Goal: Transaction & Acquisition: Purchase product/service

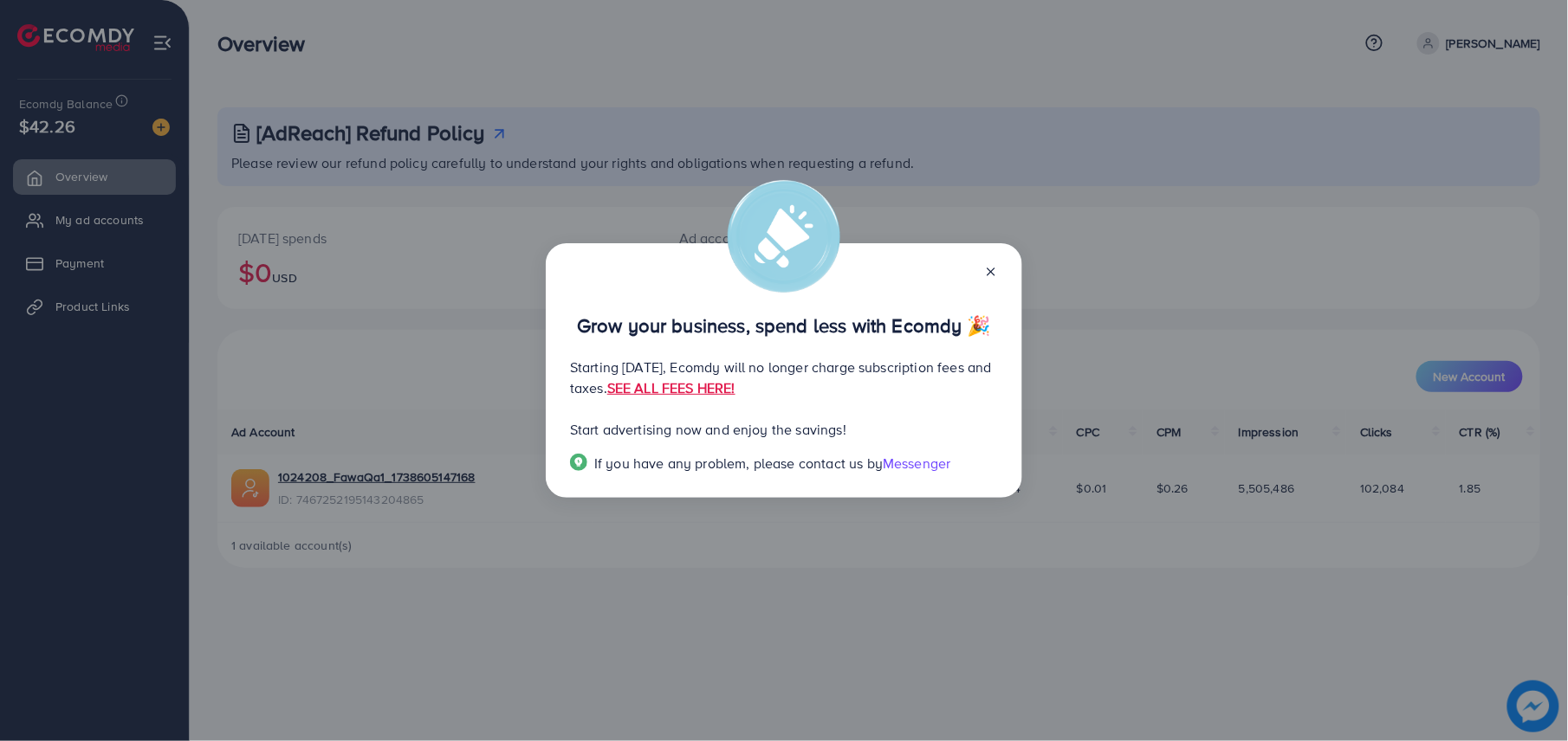
click at [991, 271] on icon at bounding box center [991, 272] width 14 height 14
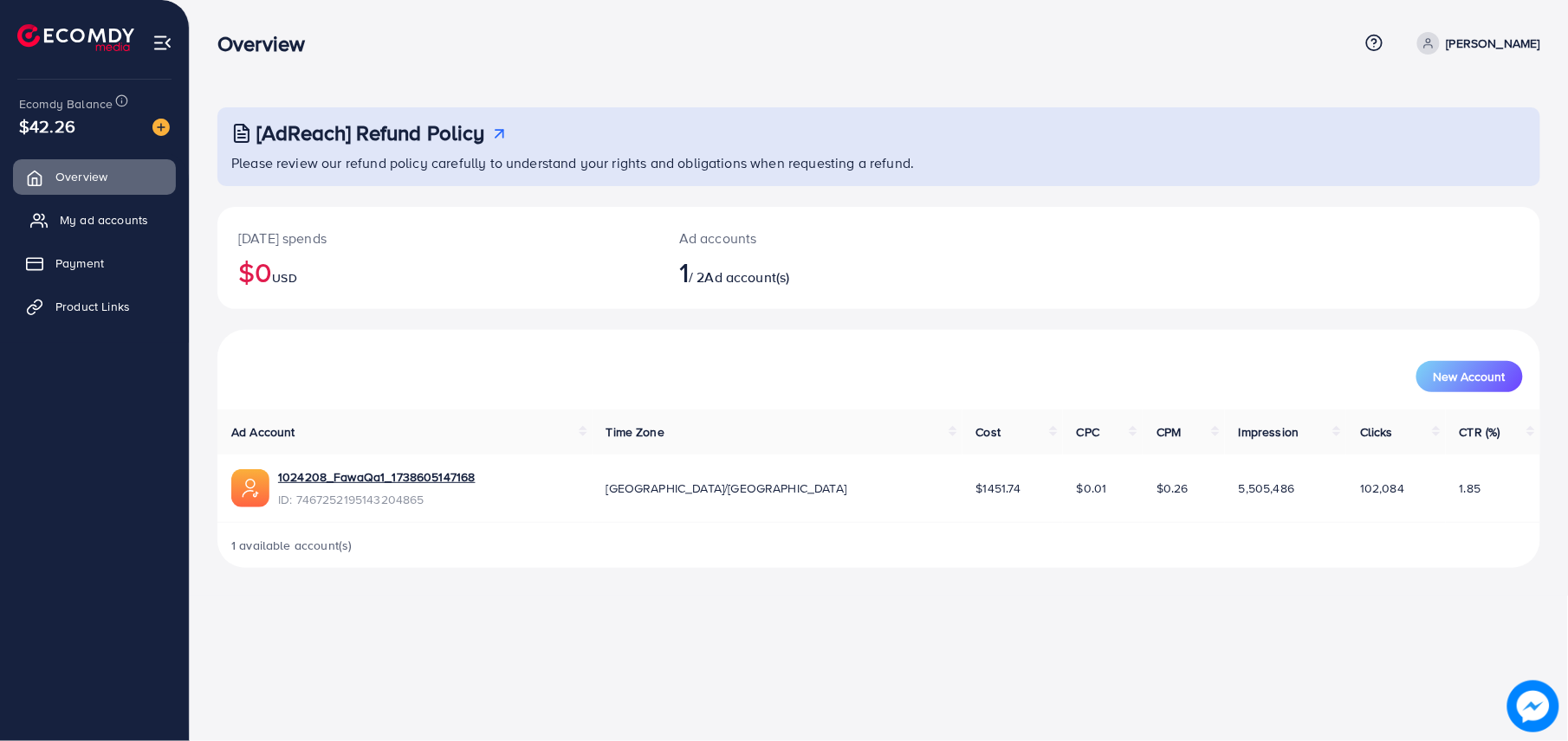
drag, startPoint x: 136, startPoint y: 202, endPoint x: 133, endPoint y: 215, distance: 13.3
click at [136, 203] on link "My ad accounts" at bounding box center [95, 220] width 163 height 35
click at [134, 226] on span "My ad accounts" at bounding box center [103, 220] width 88 height 17
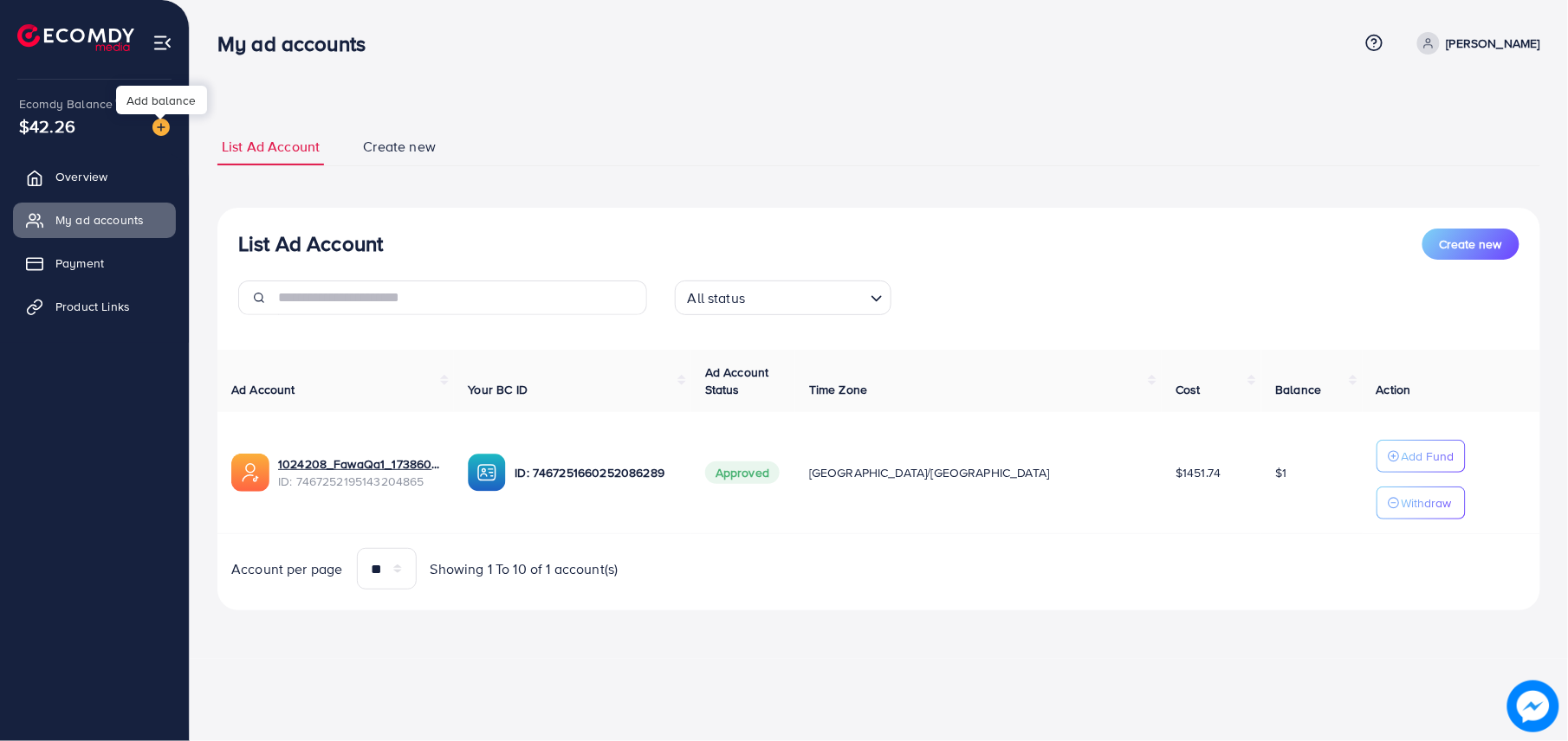
click at [163, 130] on img at bounding box center [161, 127] width 17 height 17
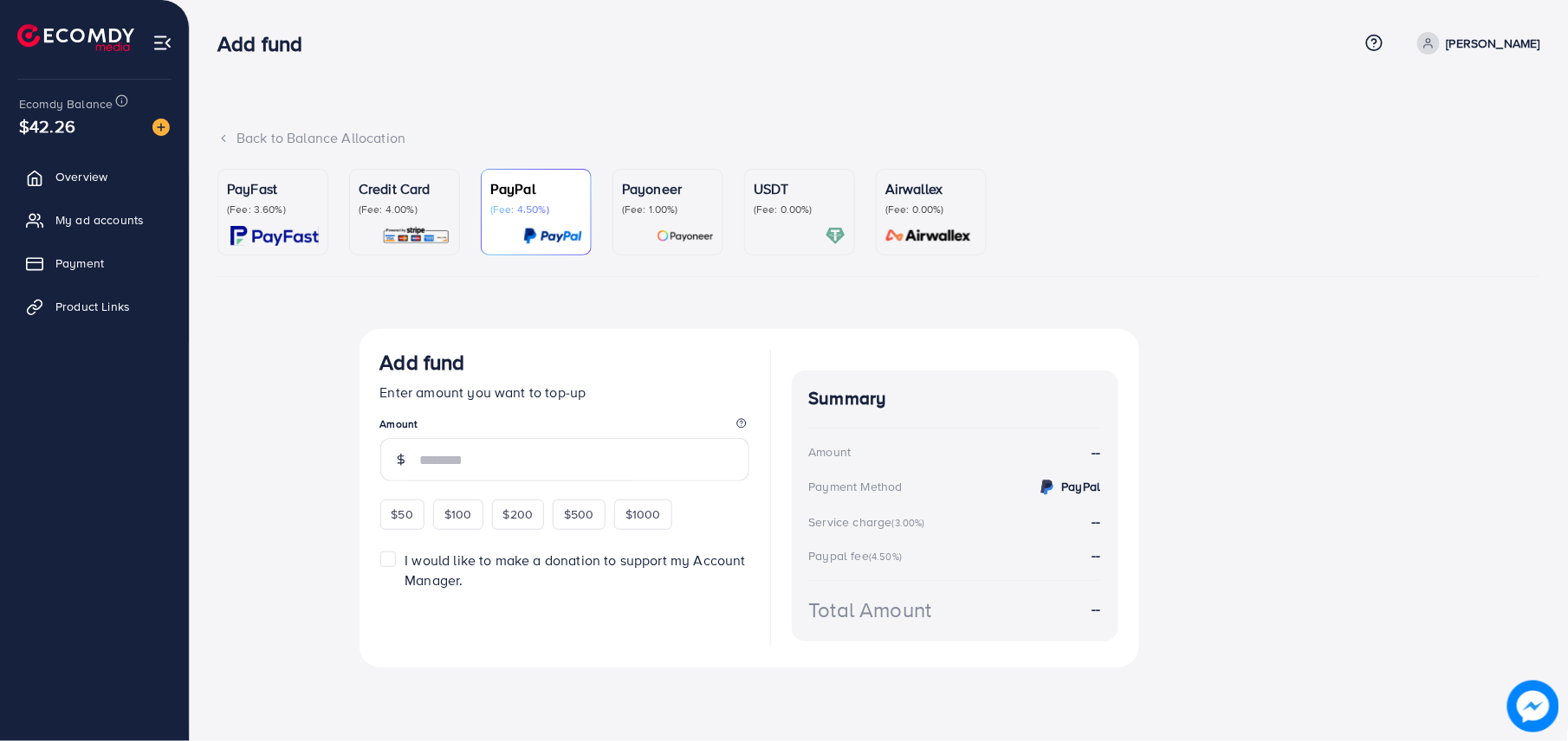
click at [291, 233] on img at bounding box center [274, 236] width 88 height 20
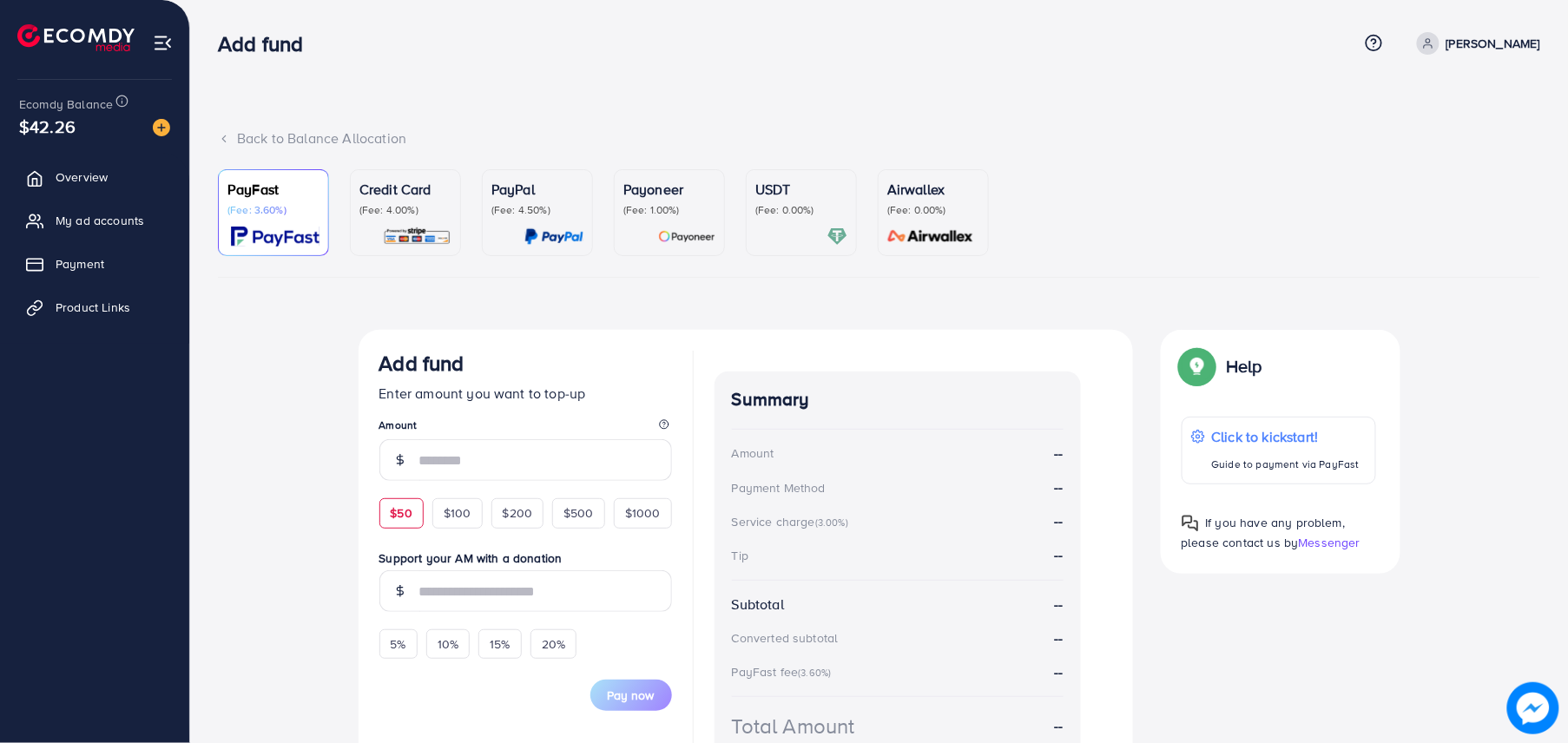
click at [413, 505] on div "$50" at bounding box center [401, 513] width 45 height 29
type input "**"
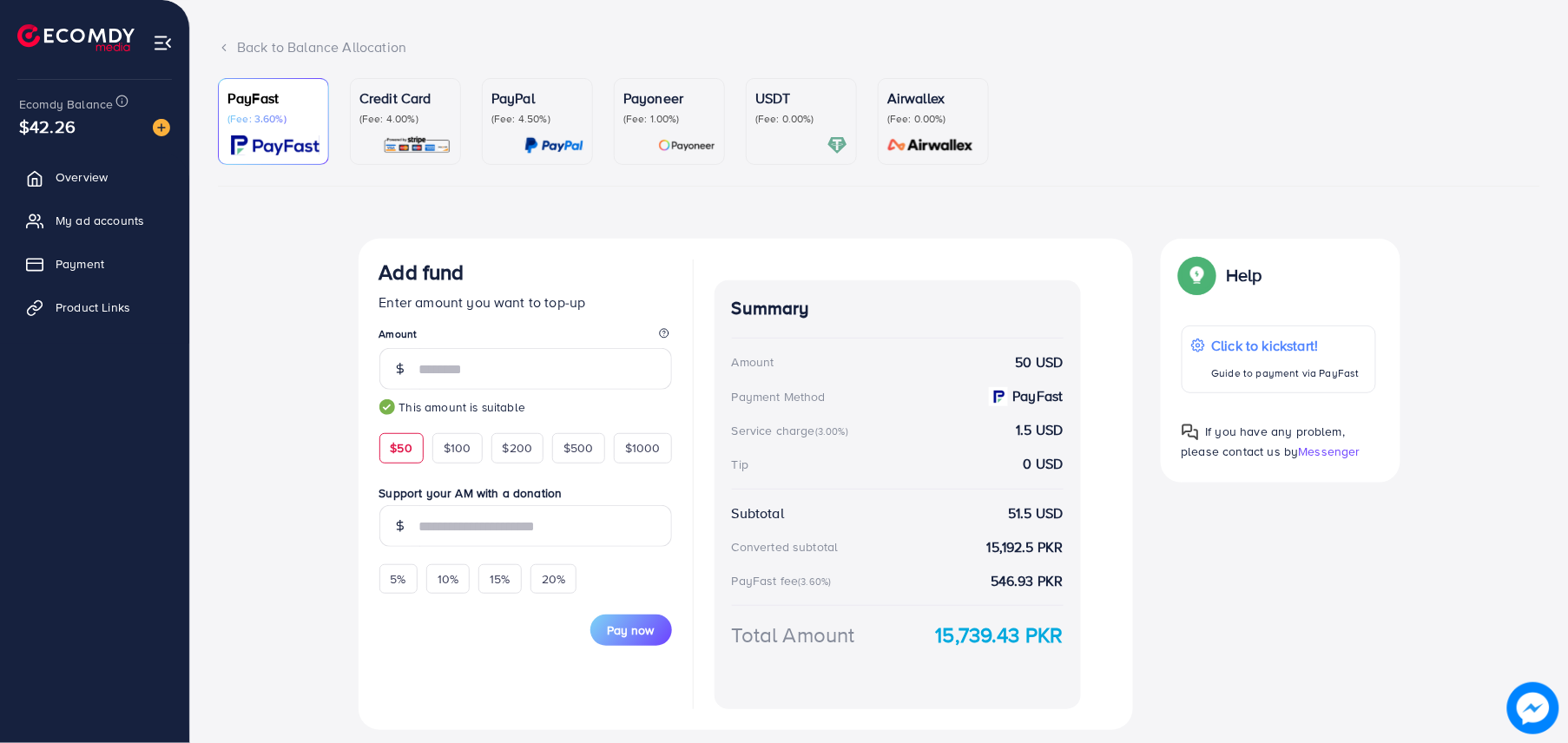
scroll to position [141, 0]
